Goal: Task Accomplishment & Management: Use online tool/utility

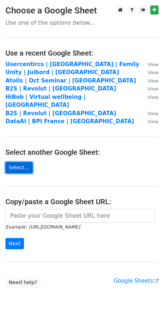
click at [15, 162] on link "Select..." at bounding box center [18, 167] width 27 height 11
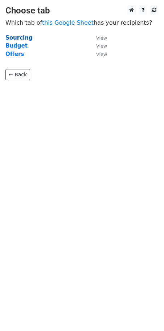
click at [21, 38] on strong "Sourcing" at bounding box center [18, 38] width 27 height 7
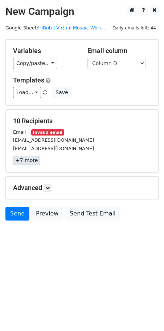
click at [28, 160] on link "+7 more" at bounding box center [26, 160] width 27 height 9
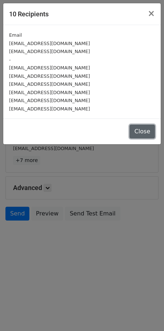
click at [141, 128] on button "Close" at bounding box center [142, 132] width 25 height 14
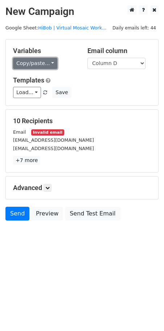
click at [50, 68] on link "Copy/paste..." at bounding box center [35, 63] width 44 height 11
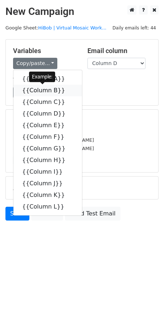
click at [47, 88] on link "{{Column B}}" at bounding box center [47, 91] width 69 height 12
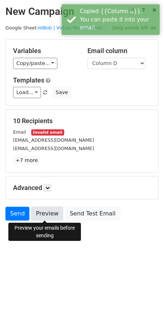
click at [52, 217] on link "Preview" at bounding box center [47, 214] width 32 height 14
